Goal: Find specific page/section: Find specific page/section

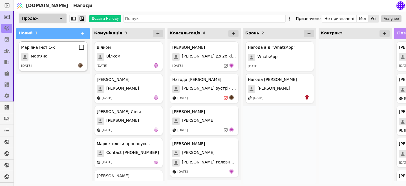
click at [63, 57] on div "Мар'яна" at bounding box center [53, 56] width 64 height 7
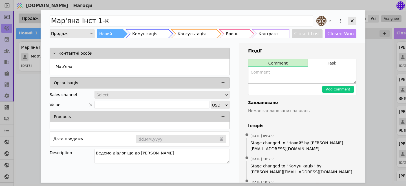
click at [353, 20] on icon "Add Opportunity" at bounding box center [351, 20] width 5 height 5
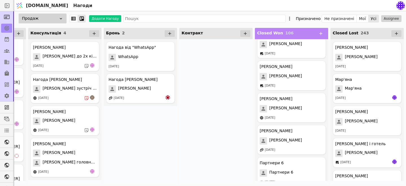
scroll to position [595, 0]
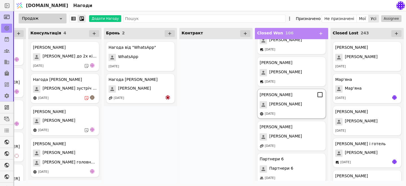
click at [291, 105] on span "Московчук О.С." at bounding box center [285, 104] width 33 height 7
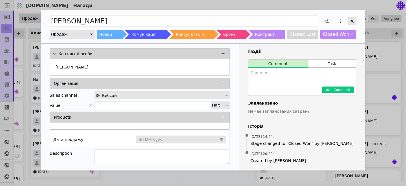
click at [351, 18] on div "Add Opportunity" at bounding box center [352, 21] width 8 height 8
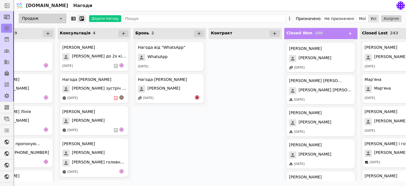
scroll to position [0, 139]
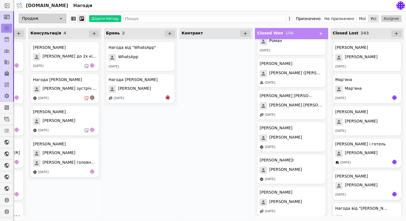
scroll to position [112, 0]
click at [291, 83] on div "[DATE]" at bounding box center [291, 83] width 64 height 5
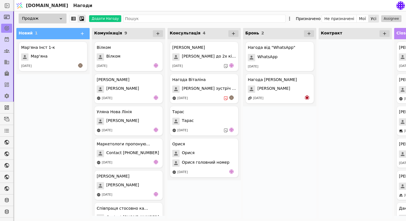
click at [19, 5] on img at bounding box center [19, 5] width 8 height 11
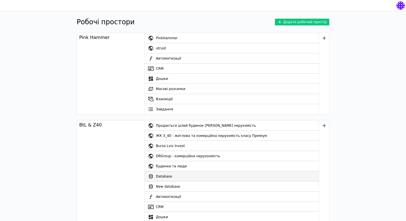
click at [168, 177] on link "Database" at bounding box center [231, 176] width 174 height 10
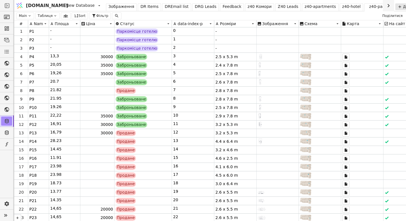
click at [53, 15] on icon at bounding box center [55, 16] width 4 height 4
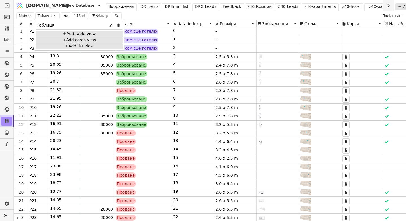
click at [53, 15] on icon at bounding box center [55, 16] width 4 height 4
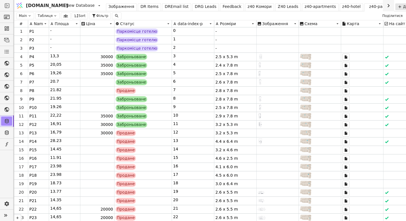
click at [195, 5] on div "DRG Leads" at bounding box center [206, 7] width 22 height 6
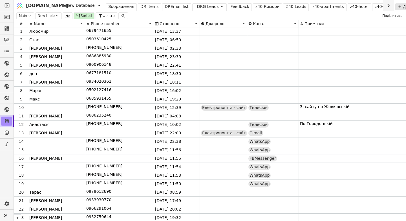
click at [285, 8] on div "Z40 Leads" at bounding box center [295, 7] width 21 height 6
